Goal: Find specific page/section: Find specific page/section

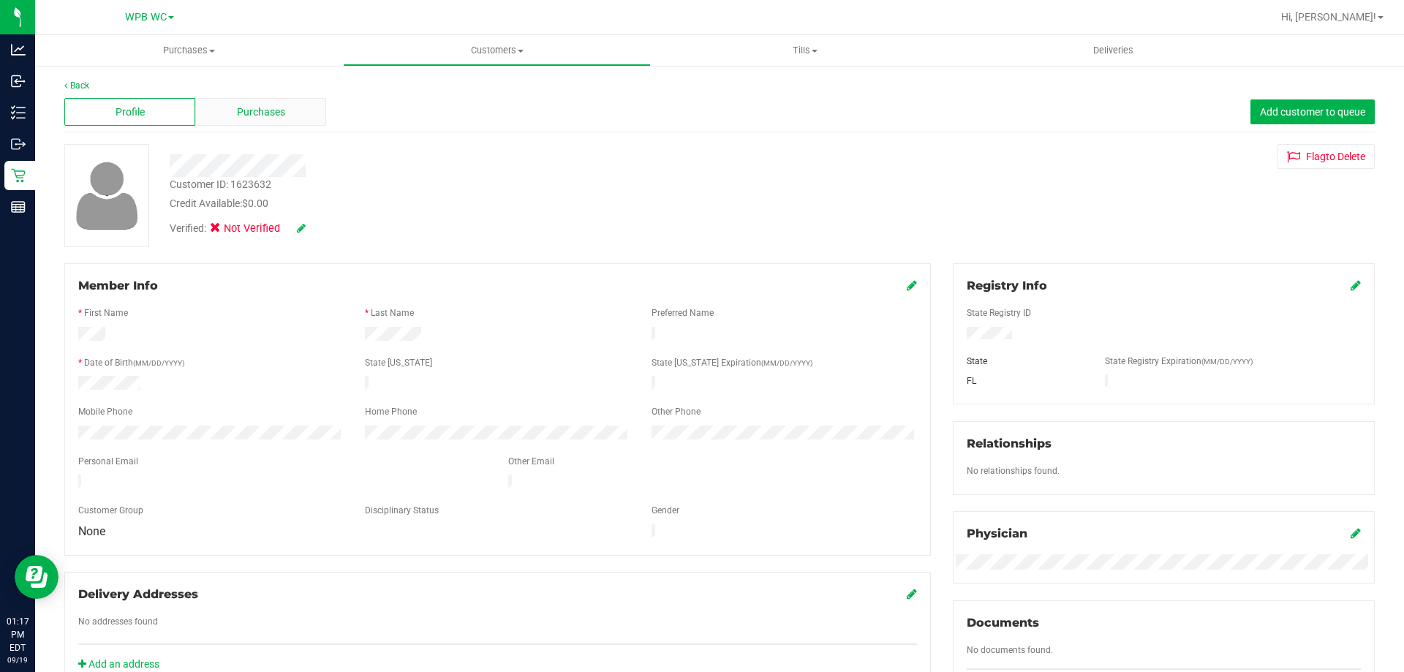
click at [268, 102] on div "Purchases" at bounding box center [260, 112] width 131 height 28
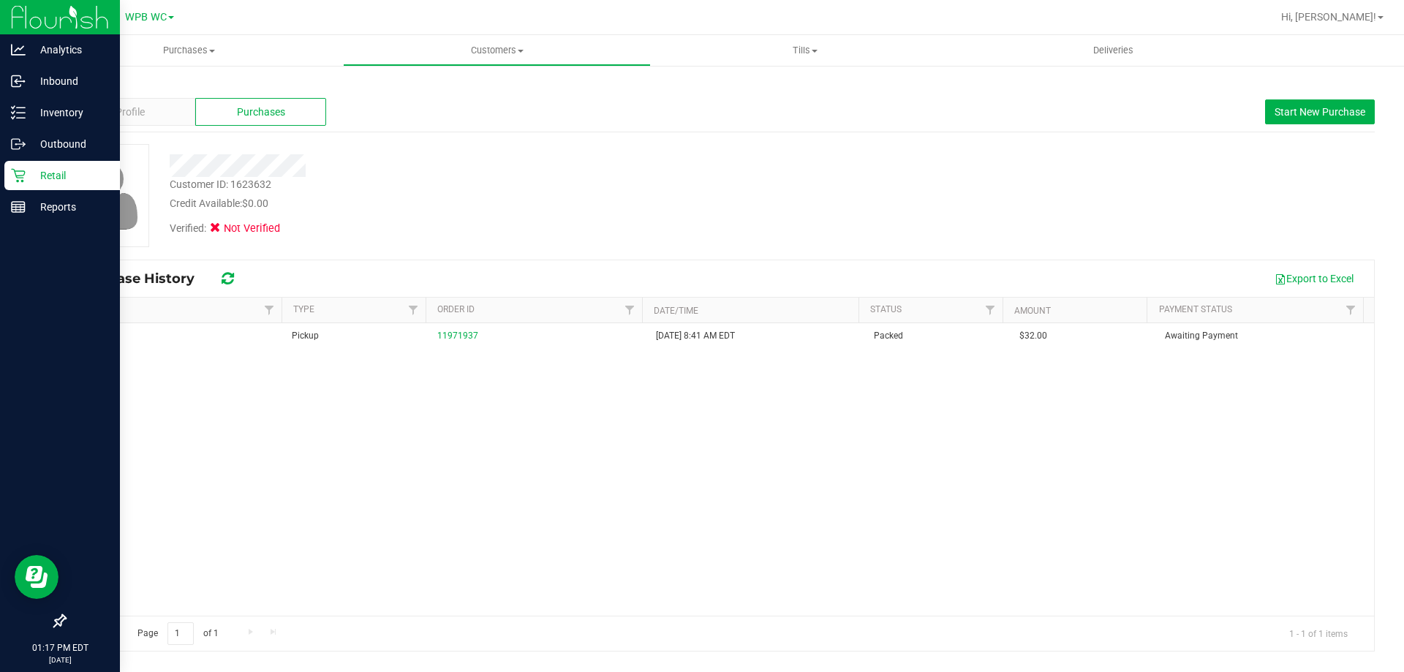
click at [23, 178] on icon at bounding box center [18, 175] width 15 height 15
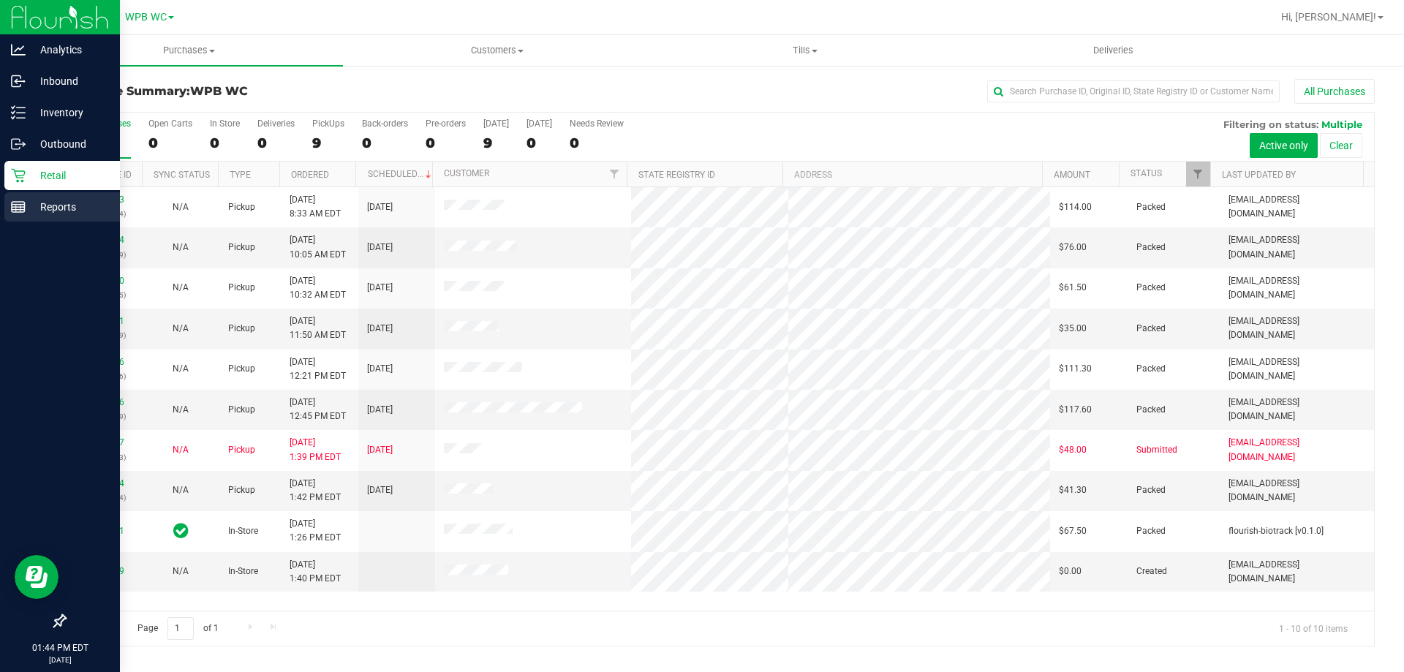
click at [30, 202] on p "Reports" at bounding box center [70, 207] width 88 height 18
